Goal: Book appointment/travel/reservation

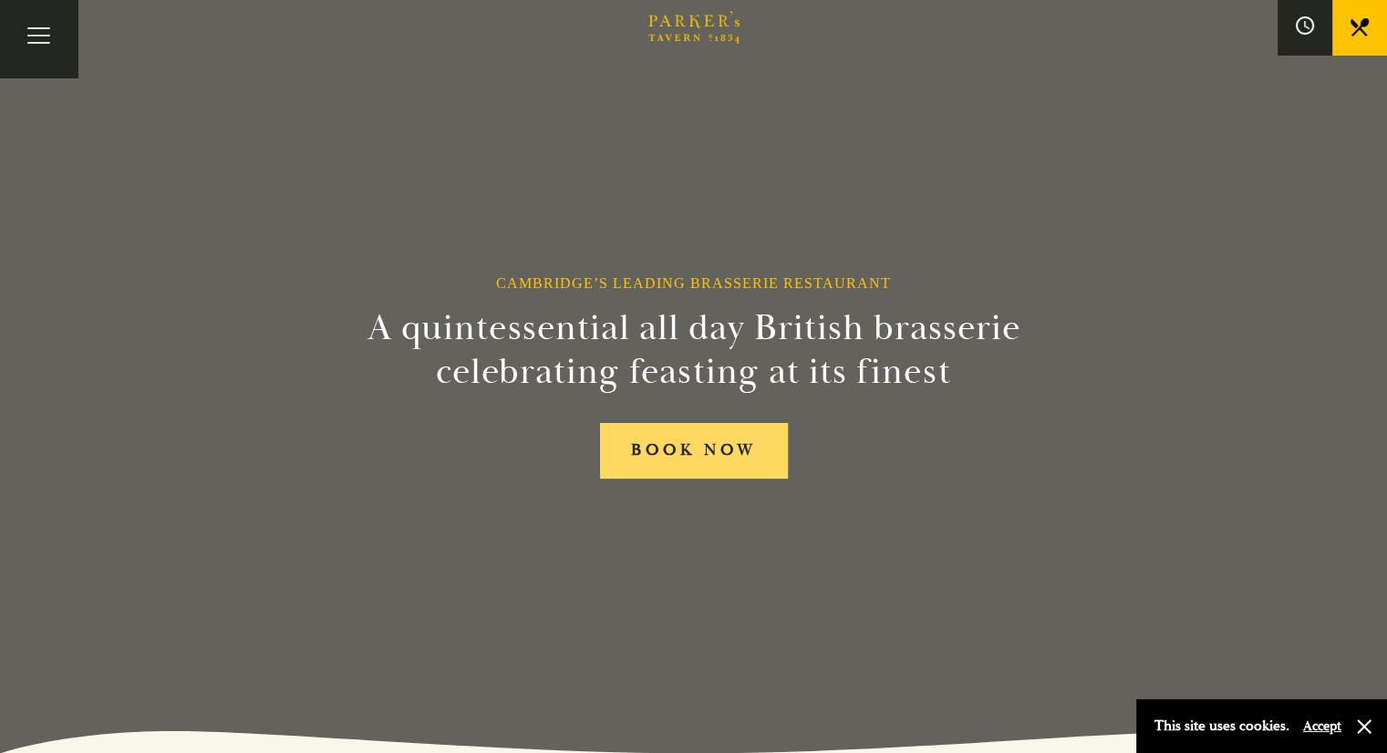
click at [702, 457] on link "BOOK NOW" at bounding box center [694, 451] width 188 height 56
click at [0, 0] on link "Menus" at bounding box center [0, 0] width 0 height 0
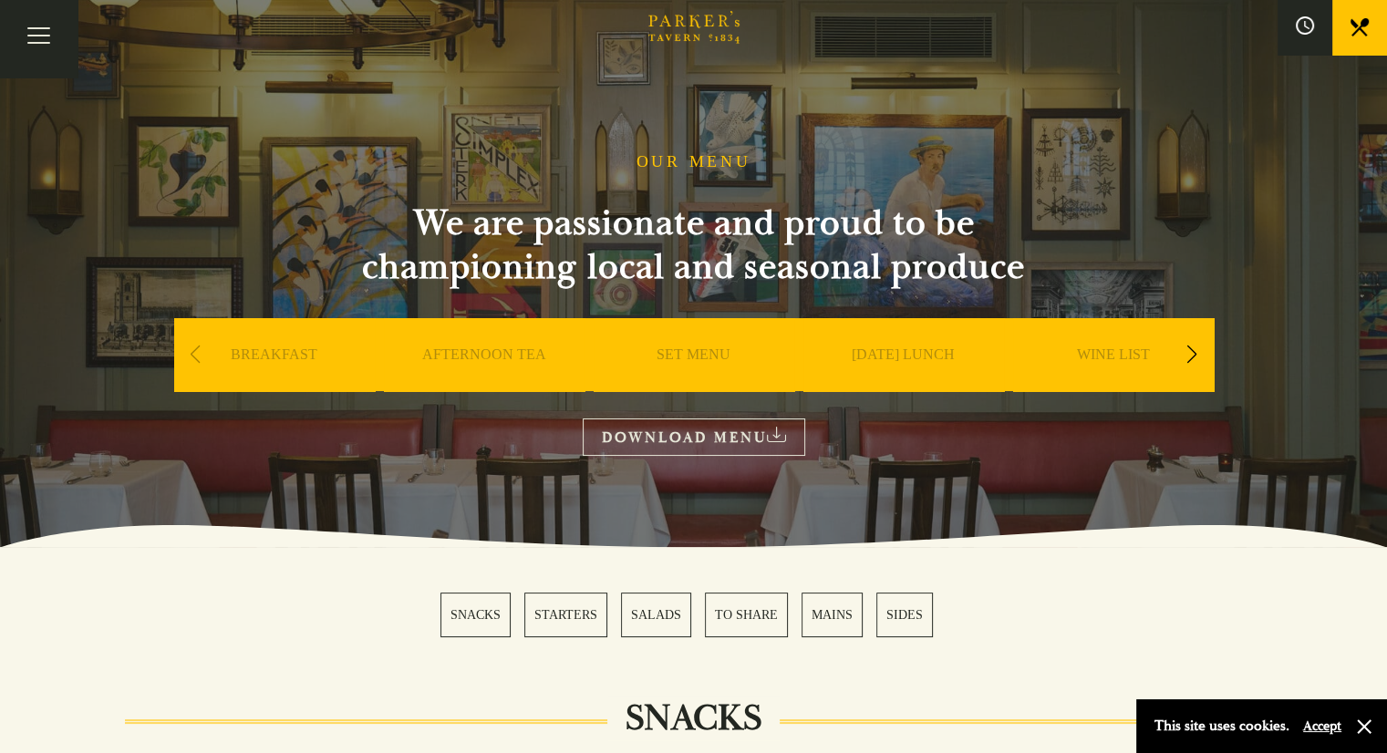
click at [948, 354] on link "[DATE] LUNCH" at bounding box center [903, 382] width 103 height 73
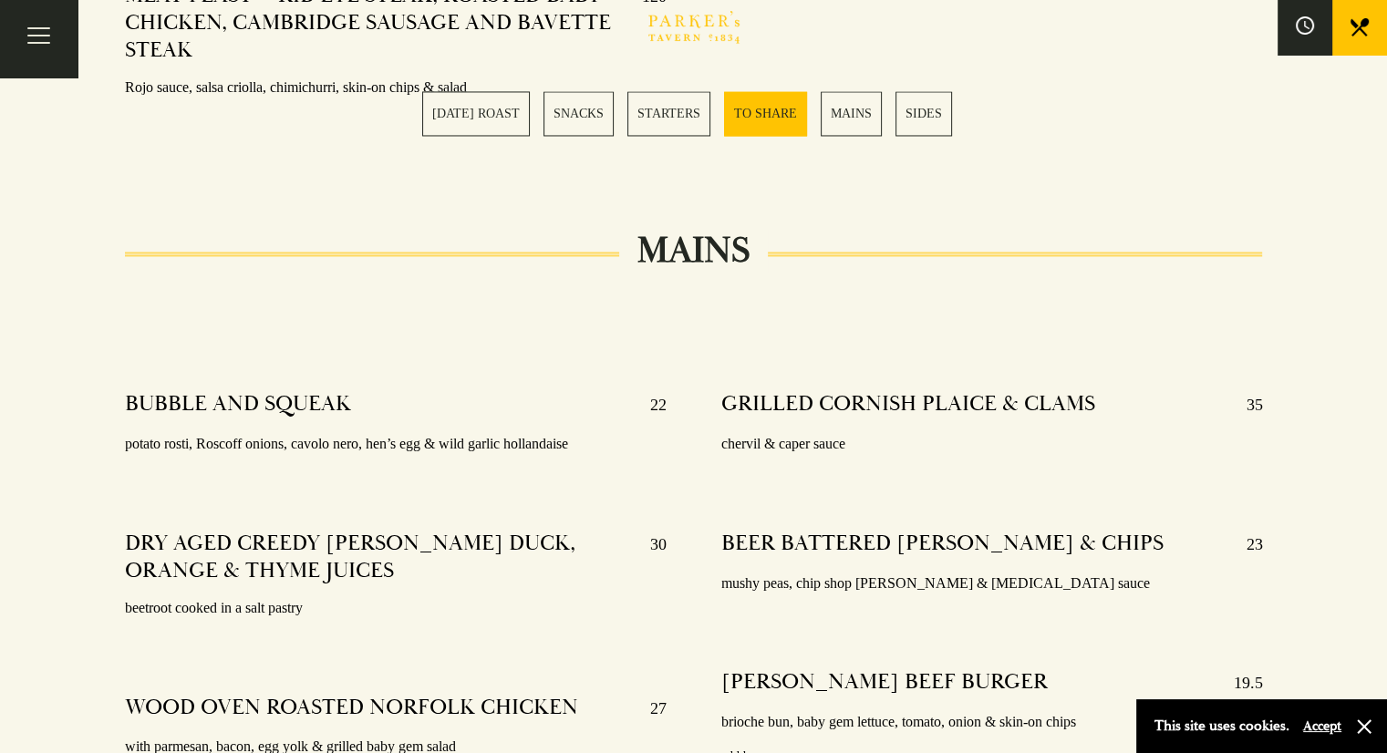
scroll to position [2918, 0]
